Goal: Task Accomplishment & Management: Manage account settings

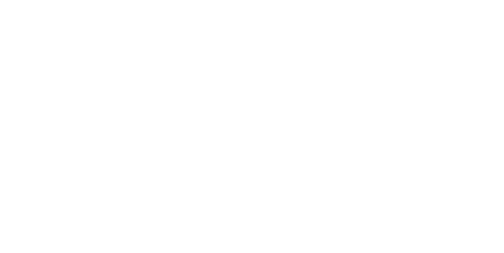
type input "**********"
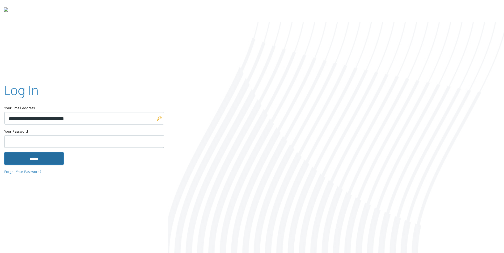
click at [36, 160] on input "******" at bounding box center [34, 158] width 60 height 13
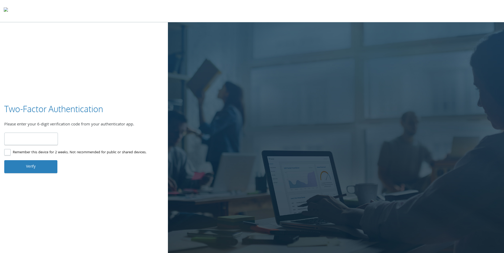
type input "******"
